Goal: Check status: Check status

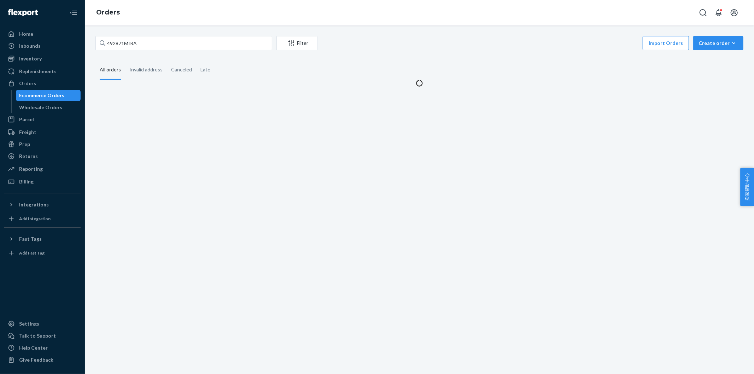
type input "492871MIRA"
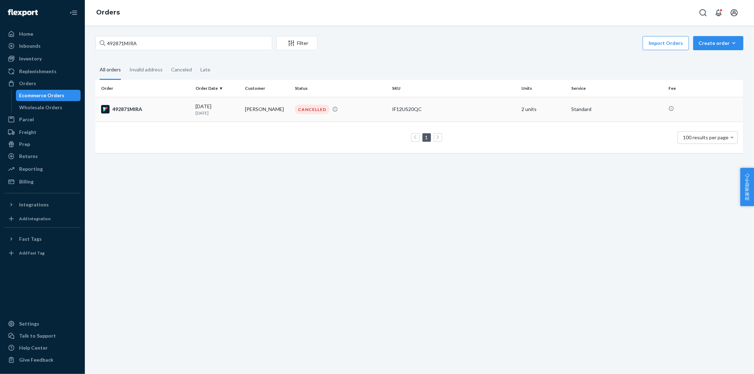
click at [129, 111] on div "492871MIRA" at bounding box center [145, 109] width 89 height 8
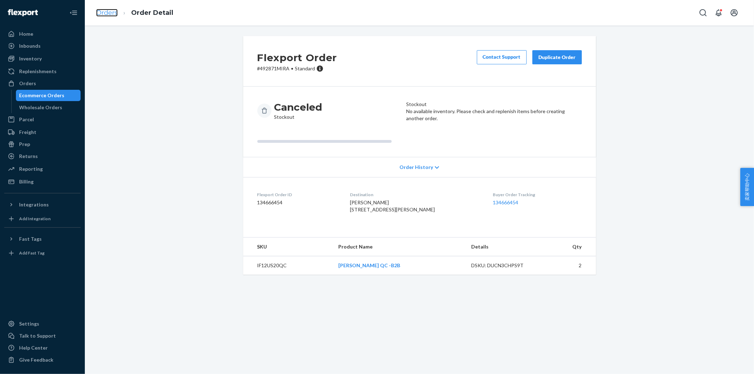
click at [110, 15] on link "Orders" at bounding box center [107, 13] width 22 height 8
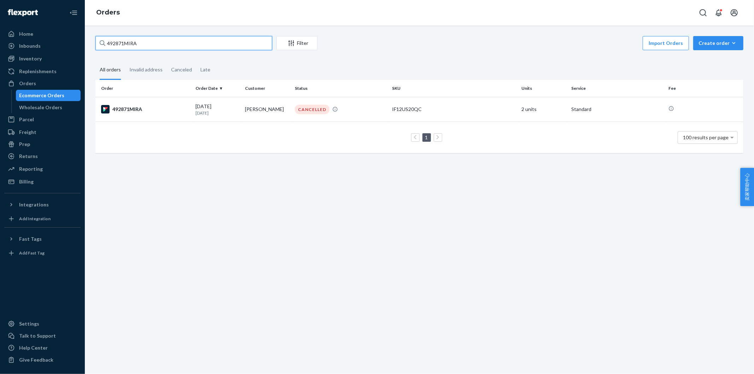
drag, startPoint x: 177, startPoint y: 45, endPoint x: 100, endPoint y: 48, distance: 77.1
click at [100, 48] on div "492871MIRA" at bounding box center [183, 43] width 177 height 14
paste input "text"
drag, startPoint x: 142, startPoint y: 40, endPoint x: 73, endPoint y: 51, distance: 70.3
click at [73, 48] on div "Home Inbounds Shipping Plans Problems Inventory Products Replenishments Orders …" at bounding box center [377, 187] width 754 height 374
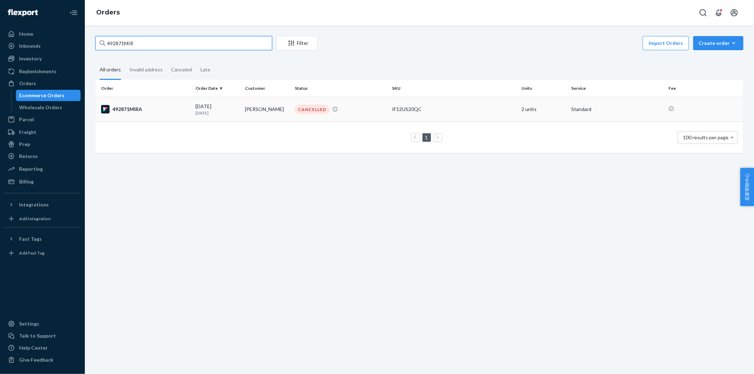
paste input "30MIRA"
type input "492830MIRA"
click at [128, 107] on div "492830MIRA" at bounding box center [145, 109] width 89 height 8
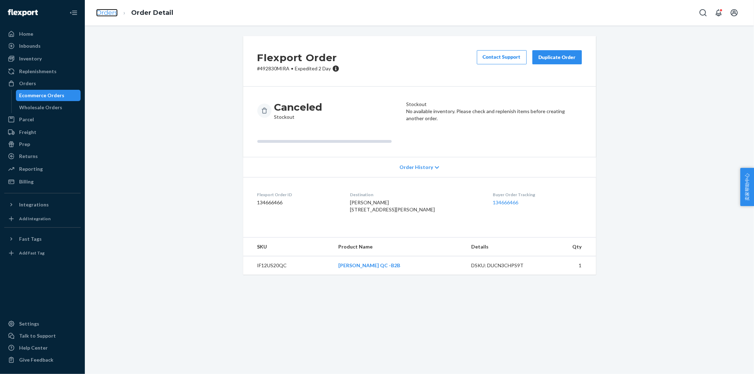
click at [107, 12] on link "Orders" at bounding box center [107, 13] width 22 height 8
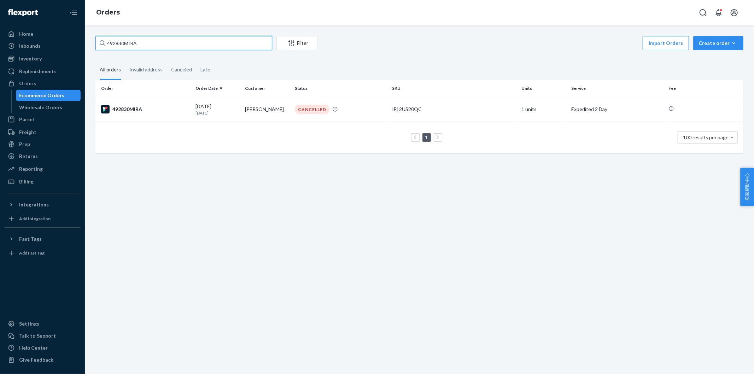
drag, startPoint x: 143, startPoint y: 40, endPoint x: 94, endPoint y: 42, distance: 49.2
click at [94, 42] on div "492830MIRA Filter Import Orders Create order Ecommerce order Removal order All …" at bounding box center [419, 98] width 659 height 124
paste input "24"
drag, startPoint x: 121, startPoint y: 45, endPoint x: 69, endPoint y: 48, distance: 51.7
click at [69, 48] on div "Home Inbounds Shipping Plans Problems Inventory Products Replenishments Orders …" at bounding box center [377, 187] width 754 height 374
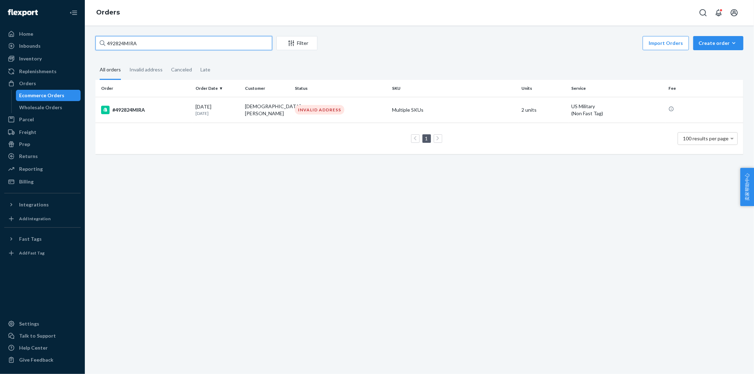
paste input "762"
drag, startPoint x: 79, startPoint y: 41, endPoint x: 74, endPoint y: 41, distance: 5.7
click at [74, 41] on div "Home Inbounds Shipping Plans Problems Inventory Products Replenishments Orders …" at bounding box center [377, 187] width 754 height 374
paste input "26"
click at [382, 218] on div "492726MIRA Filter Import Orders Create order Ecommerce order Removal order All …" at bounding box center [419, 199] width 669 height 349
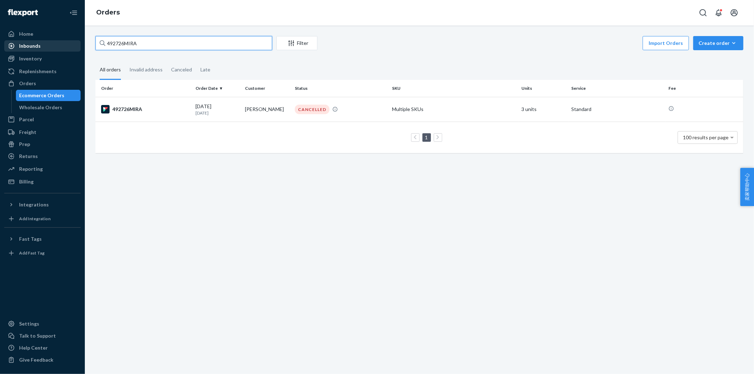
drag, startPoint x: 142, startPoint y: 43, endPoint x: 76, endPoint y: 47, distance: 65.5
click at [76, 46] on div "Home Inbounds Shipping Plans Problems Inventory Products Replenishments Orders …" at bounding box center [377, 187] width 754 height 374
paste input "670"
drag, startPoint x: 147, startPoint y: 43, endPoint x: 57, endPoint y: 62, distance: 92.5
click at [12, 45] on div "Home Inbounds Shipping Plans Problems Inventory Products Replenishments Orders …" at bounding box center [377, 187] width 754 height 374
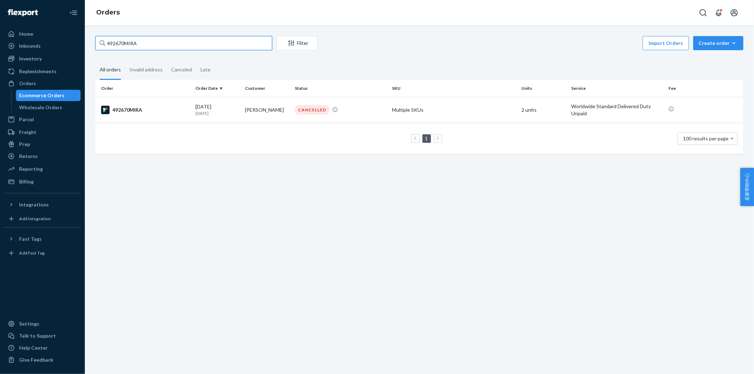
paste input "531"
drag, startPoint x: 149, startPoint y: 43, endPoint x: 89, endPoint y: 44, distance: 59.8
click at [89, 44] on div "492531MIRA Filter Import Orders Create order Ecommerce order Removal order All …" at bounding box center [419, 199] width 669 height 349
paste input "29"
drag, startPoint x: 146, startPoint y: 42, endPoint x: 86, endPoint y: 43, distance: 60.5
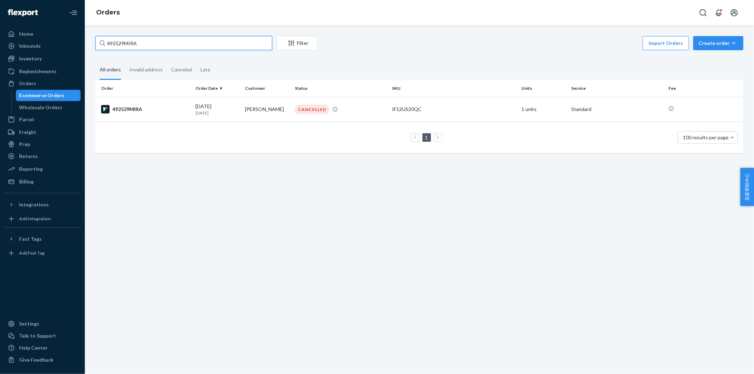
click at [78, 40] on div "Home Inbounds Shipping Plans Problems Inventory Products Replenishments Orders …" at bounding box center [377, 187] width 754 height 374
paste input "3370"
drag, startPoint x: 154, startPoint y: 45, endPoint x: 79, endPoint y: 51, distance: 74.8
click at [77, 47] on div "Home Inbounds Shipping Plans Problems Inventory Products Replenishments Orders …" at bounding box center [377, 187] width 754 height 374
paste input "261"
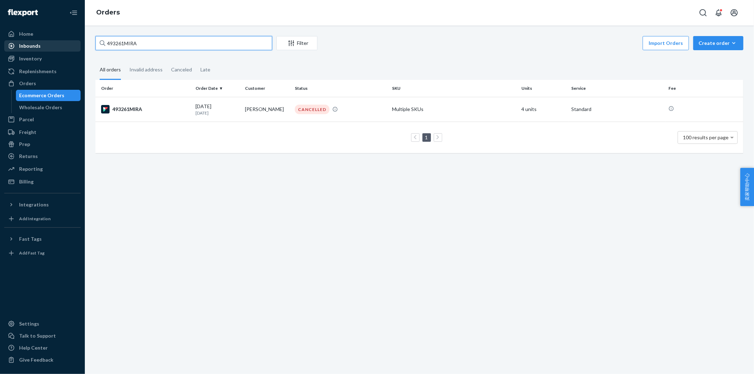
drag, startPoint x: 98, startPoint y: 40, endPoint x: 59, endPoint y: 43, distance: 39.4
click at [59, 43] on div "Home Inbounds Shipping Plans Problems Inventory Products Replenishments Orders …" at bounding box center [377, 187] width 754 height 374
paste input "50"
type input "493250MIRA"
click at [135, 45] on input "493250MIRA" at bounding box center [183, 43] width 177 height 14
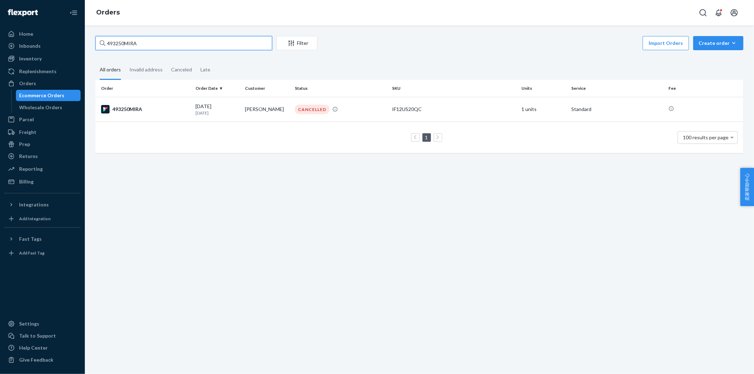
drag, startPoint x: 112, startPoint y: 44, endPoint x: 89, endPoint y: 43, distance: 22.6
click at [89, 43] on div "493250MIRA Filter Import Orders Create order Ecommerce order Removal order All …" at bounding box center [419, 199] width 669 height 349
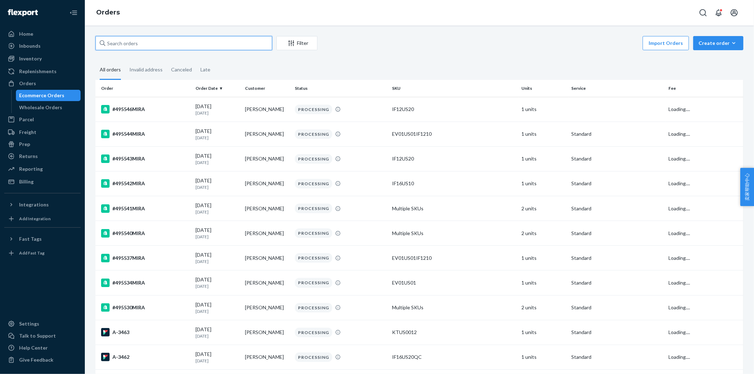
drag, startPoint x: 136, startPoint y: 40, endPoint x: 82, endPoint y: 37, distance: 53.8
click at [82, 37] on div "Home Inbounds Shipping Plans Problems Inventory Products Replenishments Orders …" at bounding box center [377, 187] width 754 height 374
click at [129, 43] on input "text" at bounding box center [183, 43] width 177 height 14
paste input "493244MIRA"
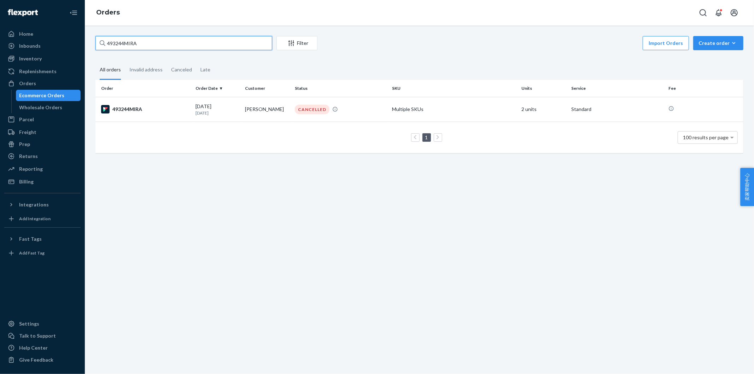
drag, startPoint x: 150, startPoint y: 40, endPoint x: 91, endPoint y: 44, distance: 59.2
click at [91, 44] on div "493244MIRA Filter Import Orders Create order Ecommerce order Removal order All …" at bounding box center [419, 98] width 659 height 124
paste input "IT652184164GB"
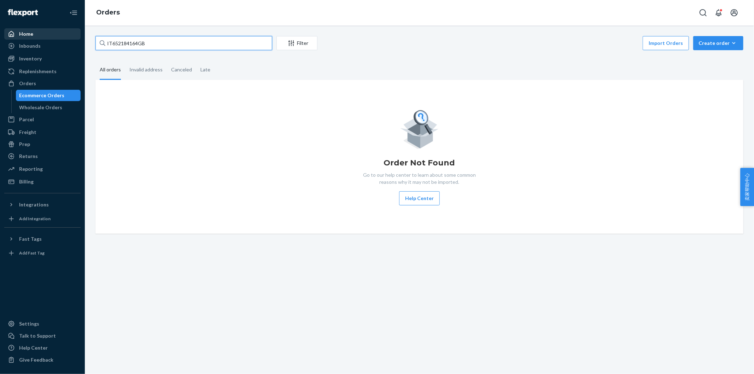
drag, startPoint x: 149, startPoint y: 40, endPoint x: 72, endPoint y: 38, distance: 77.1
click at [72, 38] on div "Home Inbounds Shipping Plans Problems Inventory Products Replenishments Orders …" at bounding box center [377, 187] width 754 height 374
paste input "493179MIRA"
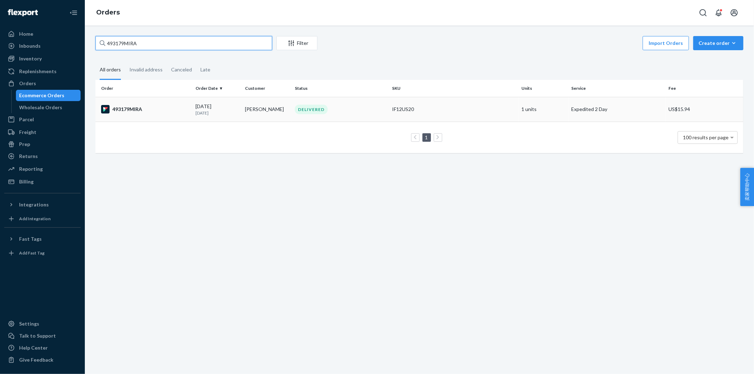
type input "493179MIRA"
click at [127, 112] on div "493179MIRA" at bounding box center [145, 109] width 89 height 8
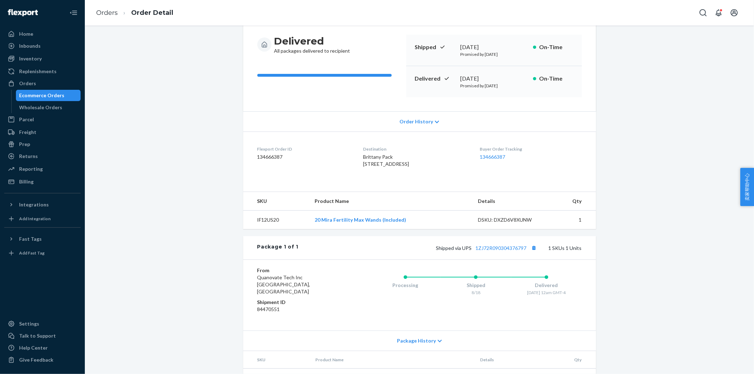
scroll to position [109, 0]
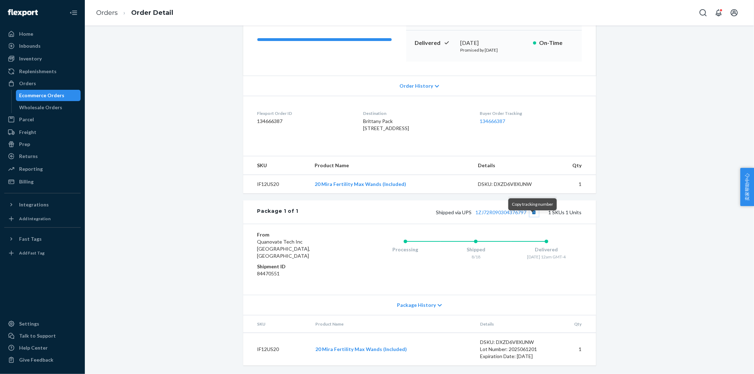
click at [533, 217] on button "Copy tracking number" at bounding box center [534, 212] width 9 height 9
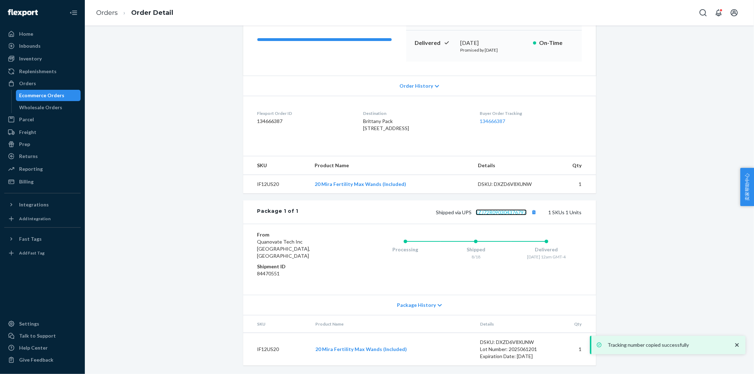
click at [513, 215] on link "1ZJ72R090304376797" at bounding box center [501, 212] width 51 height 6
click at [105, 13] on link "Orders" at bounding box center [107, 13] width 22 height 8
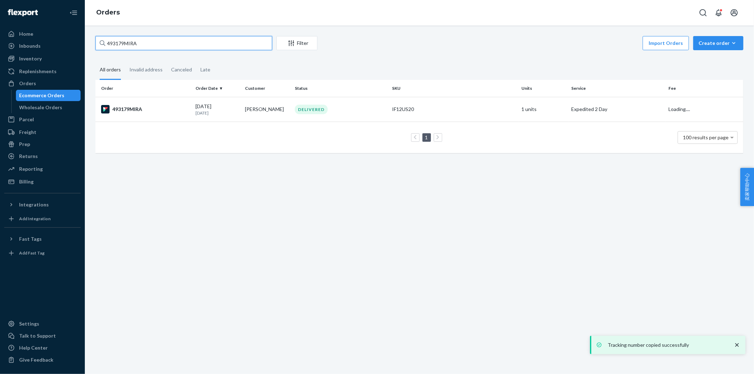
drag, startPoint x: 156, startPoint y: 42, endPoint x: 85, endPoint y: 45, distance: 70.8
click at [85, 45] on div "493179MIRA Filter Import Orders Create order Ecommerce order Removal order All …" at bounding box center [419, 199] width 669 height 349
paste input "475"
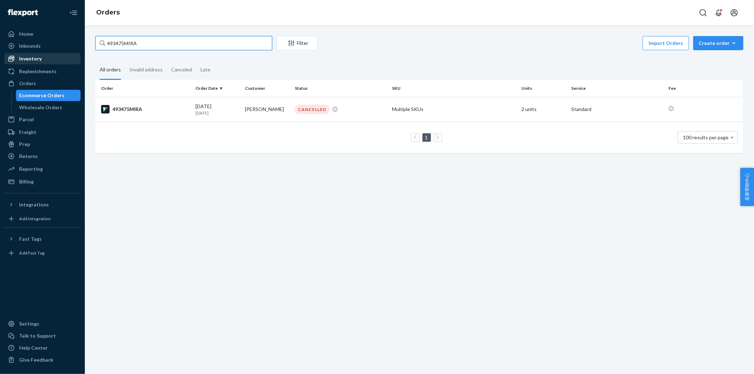
drag, startPoint x: 147, startPoint y: 40, endPoint x: 76, endPoint y: 56, distance: 72.8
click at [61, 49] on div "Home Inbounds Shipping Plans Problems Inventory Products Replenishments Orders …" at bounding box center [377, 187] width 754 height 374
paste input "83"
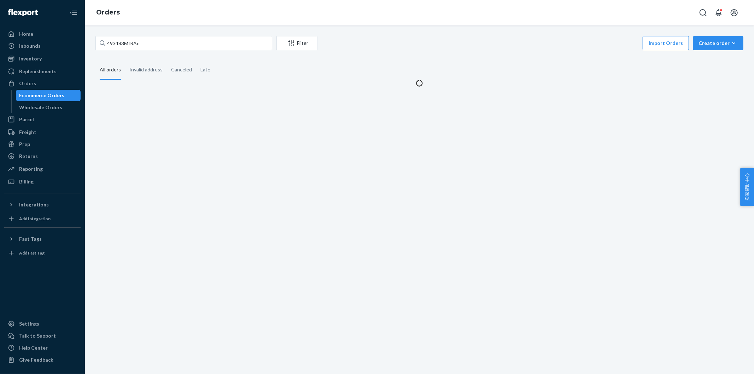
click at [207, 137] on div "493483MIRAc Filter Import Orders Create order Ecommerce order Removal order All…" at bounding box center [419, 199] width 669 height 349
click at [164, 46] on input "493483MIRAc" at bounding box center [183, 43] width 177 height 14
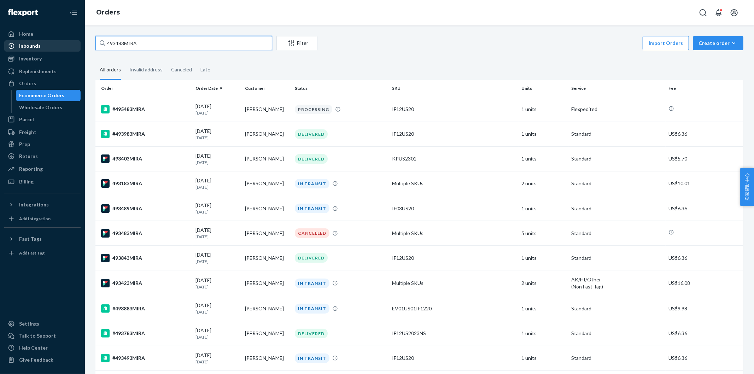
drag, startPoint x: 156, startPoint y: 39, endPoint x: 51, endPoint y: 41, distance: 104.6
click at [51, 40] on div "Home Inbounds Shipping Plans Problems Inventory Products Replenishments Orders …" at bounding box center [377, 187] width 754 height 374
paste input "508"
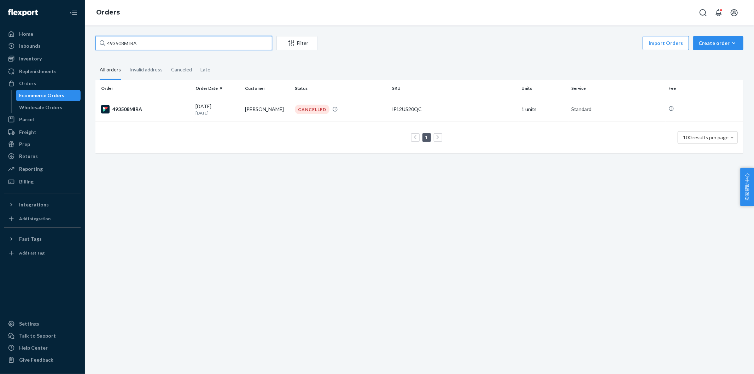
drag, startPoint x: 135, startPoint y: 45, endPoint x: 94, endPoint y: 45, distance: 41.0
click at [94, 45] on div "493508MIRA Filter Import Orders Create order Ecommerce order Removal order All …" at bounding box center [419, 98] width 659 height 124
paste input "736"
type input "493736MIRA"
click at [131, 101] on td "493736MIRA" at bounding box center [143, 109] width 97 height 25
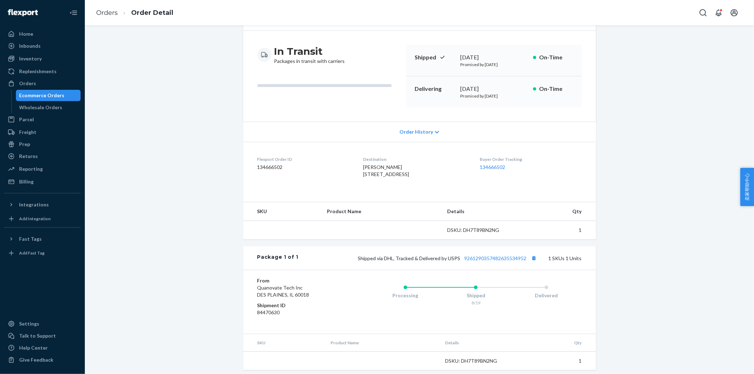
scroll to position [75, 0]
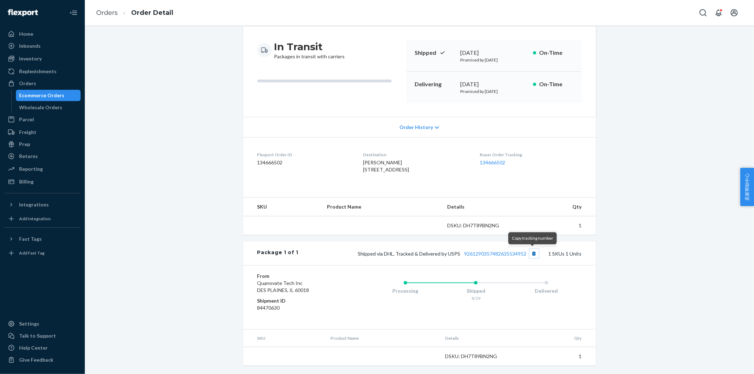
click at [532, 255] on button "Copy tracking number" at bounding box center [534, 253] width 9 height 9
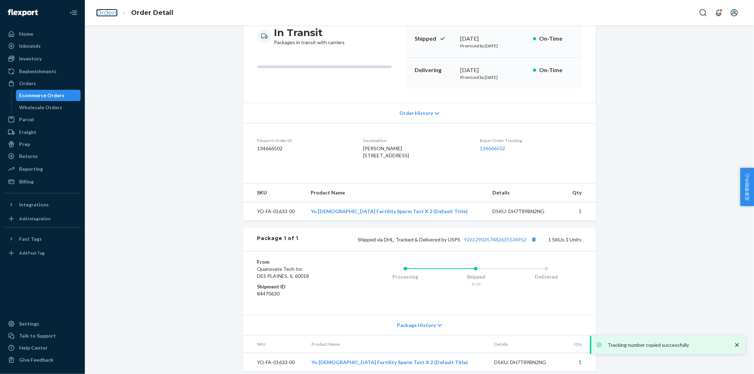
click at [108, 11] on link "Orders" at bounding box center [107, 13] width 22 height 8
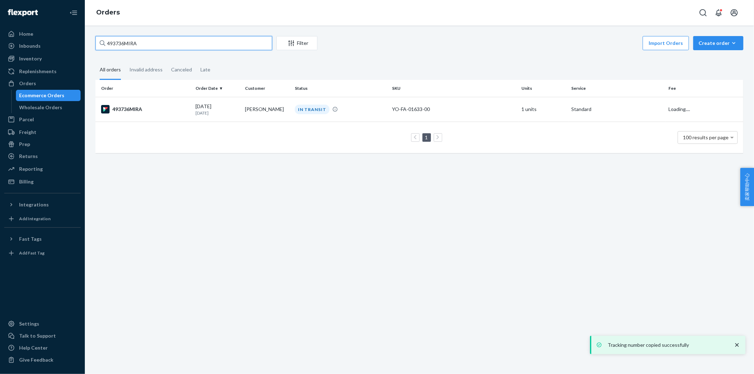
drag, startPoint x: 137, startPoint y: 43, endPoint x: 98, endPoint y: 43, distance: 38.9
click at [98, 43] on input "493736MIRA" at bounding box center [183, 43] width 177 height 14
paste input "87"
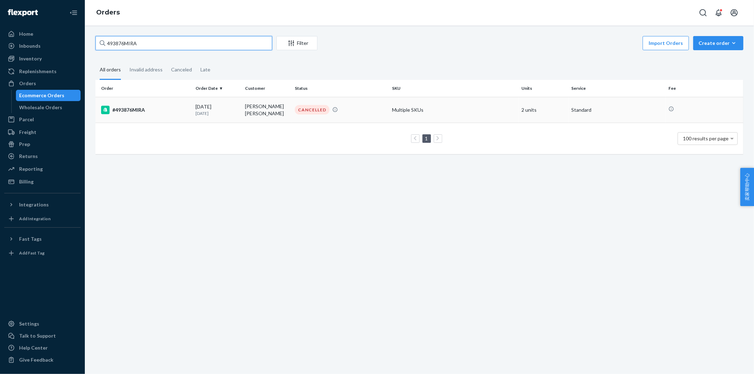
type input "493876MIRA"
click at [136, 108] on div "#493876MIRA" at bounding box center [145, 110] width 89 height 8
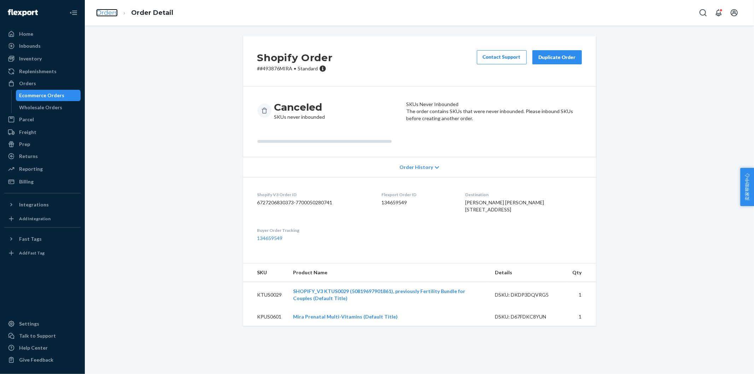
click at [115, 10] on link "Orders" at bounding box center [107, 13] width 22 height 8
